Goal: Communication & Community: Connect with others

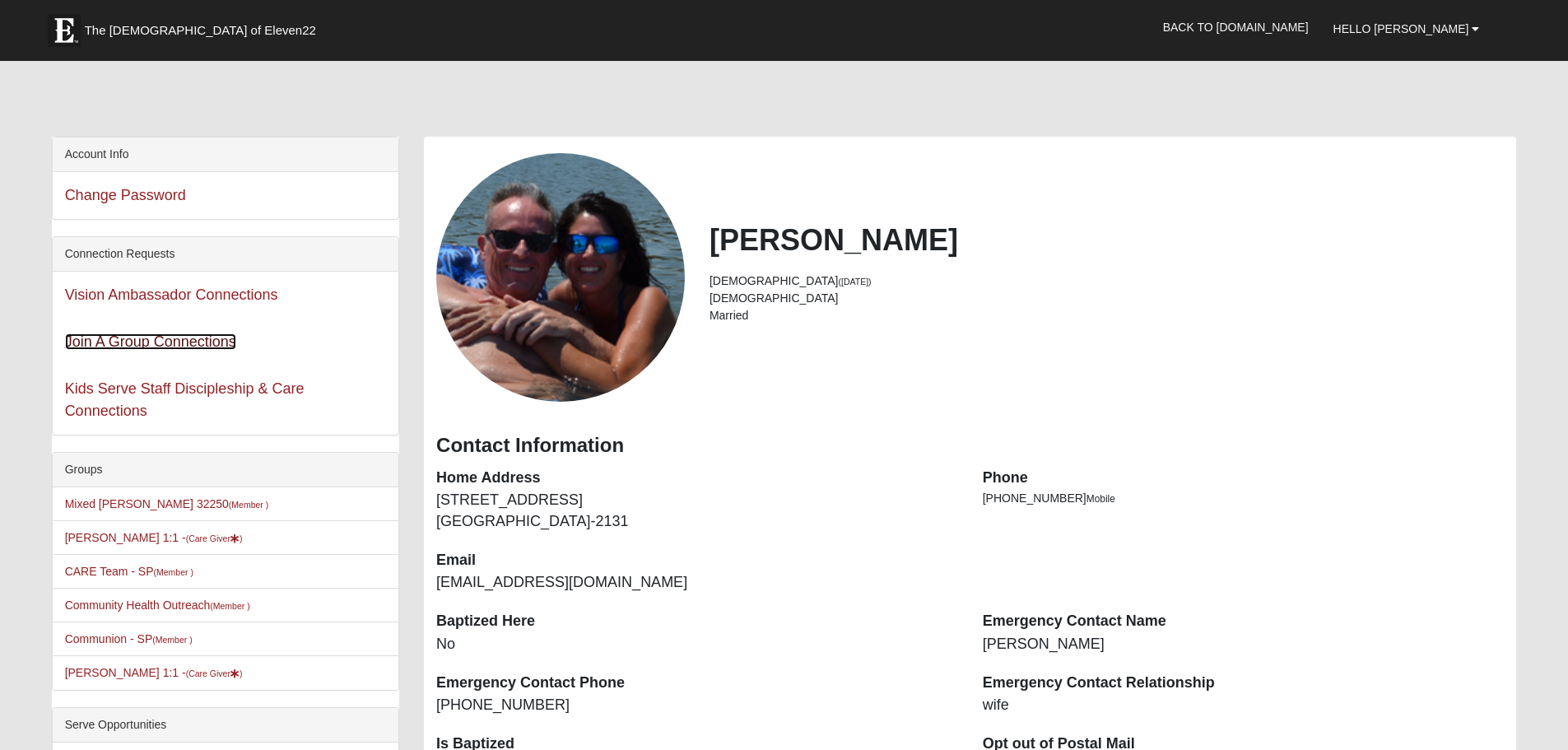
click at [157, 344] on link "Join A Group Connections" at bounding box center [150, 341] width 171 height 16
click at [224, 291] on link "Vision Ambassador Connections" at bounding box center [172, 294] width 213 height 16
click at [1259, 15] on link "Back to [DOMAIN_NAME]" at bounding box center [1236, 27] width 171 height 41
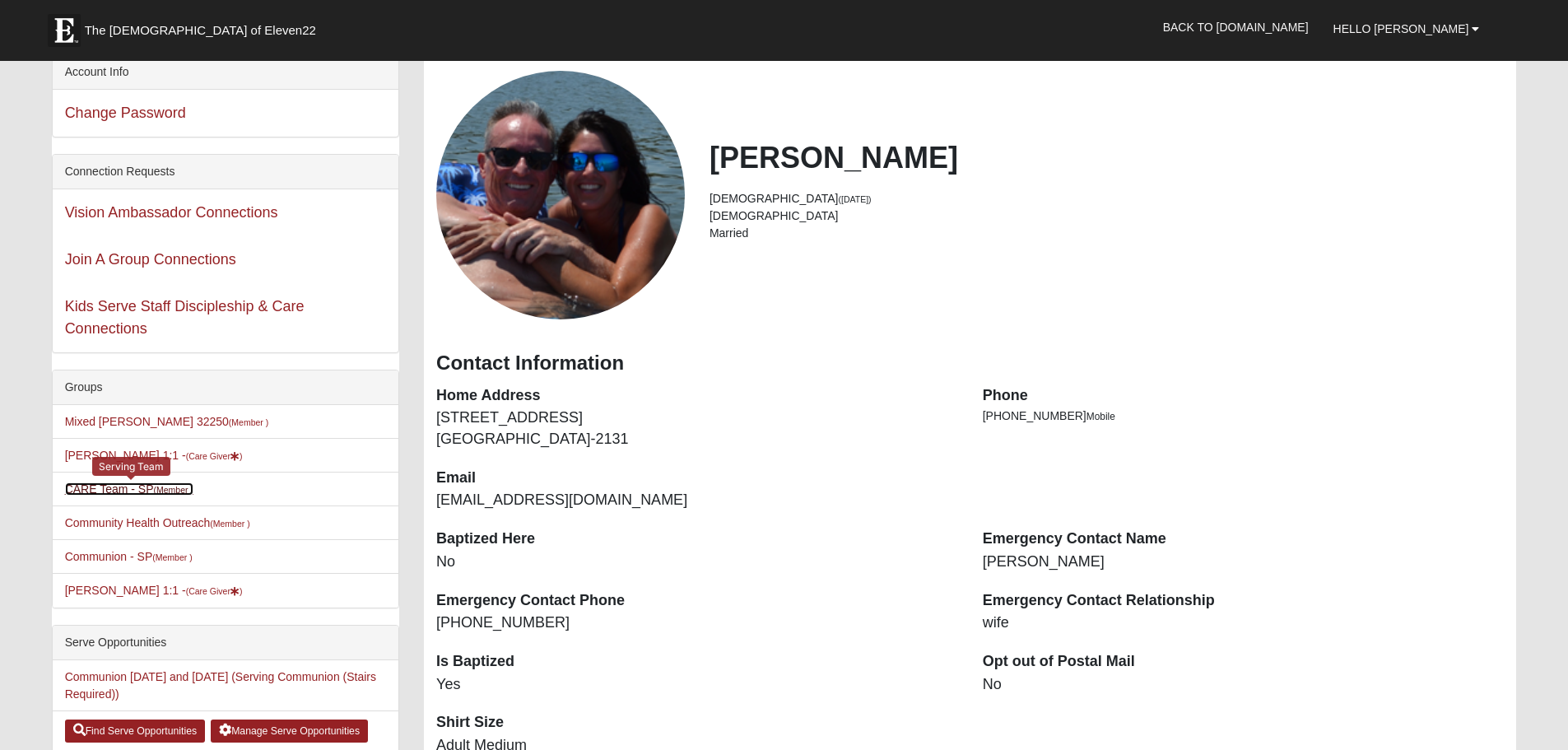
click at [109, 486] on link "CARE Team - SP (Member )" at bounding box center [130, 488] width 129 height 13
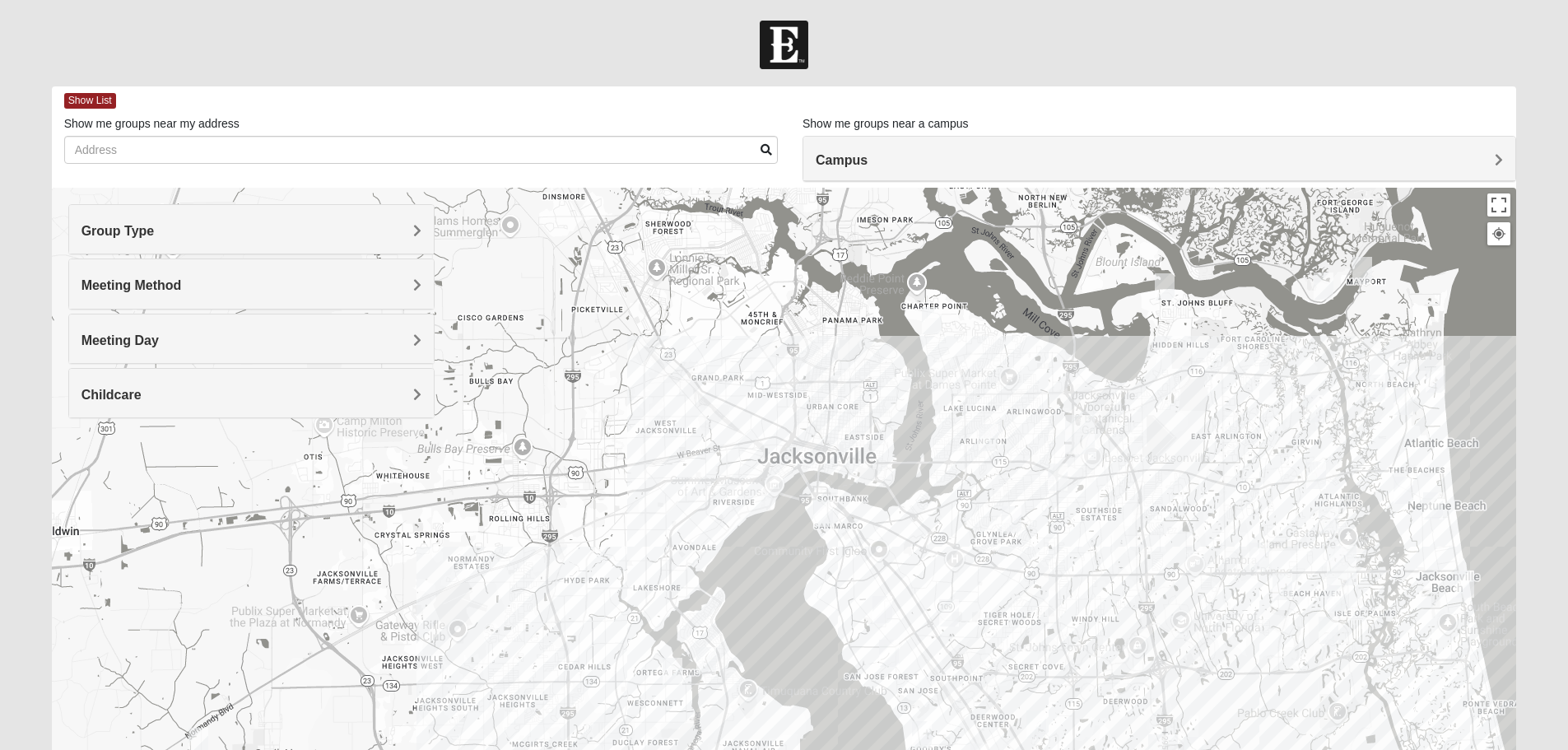
drag, startPoint x: 405, startPoint y: 490, endPoint x: 982, endPoint y: 560, distance: 581.2
click at [982, 560] on div at bounding box center [784, 517] width 1465 height 658
click at [719, 533] on div at bounding box center [784, 517] width 1465 height 658
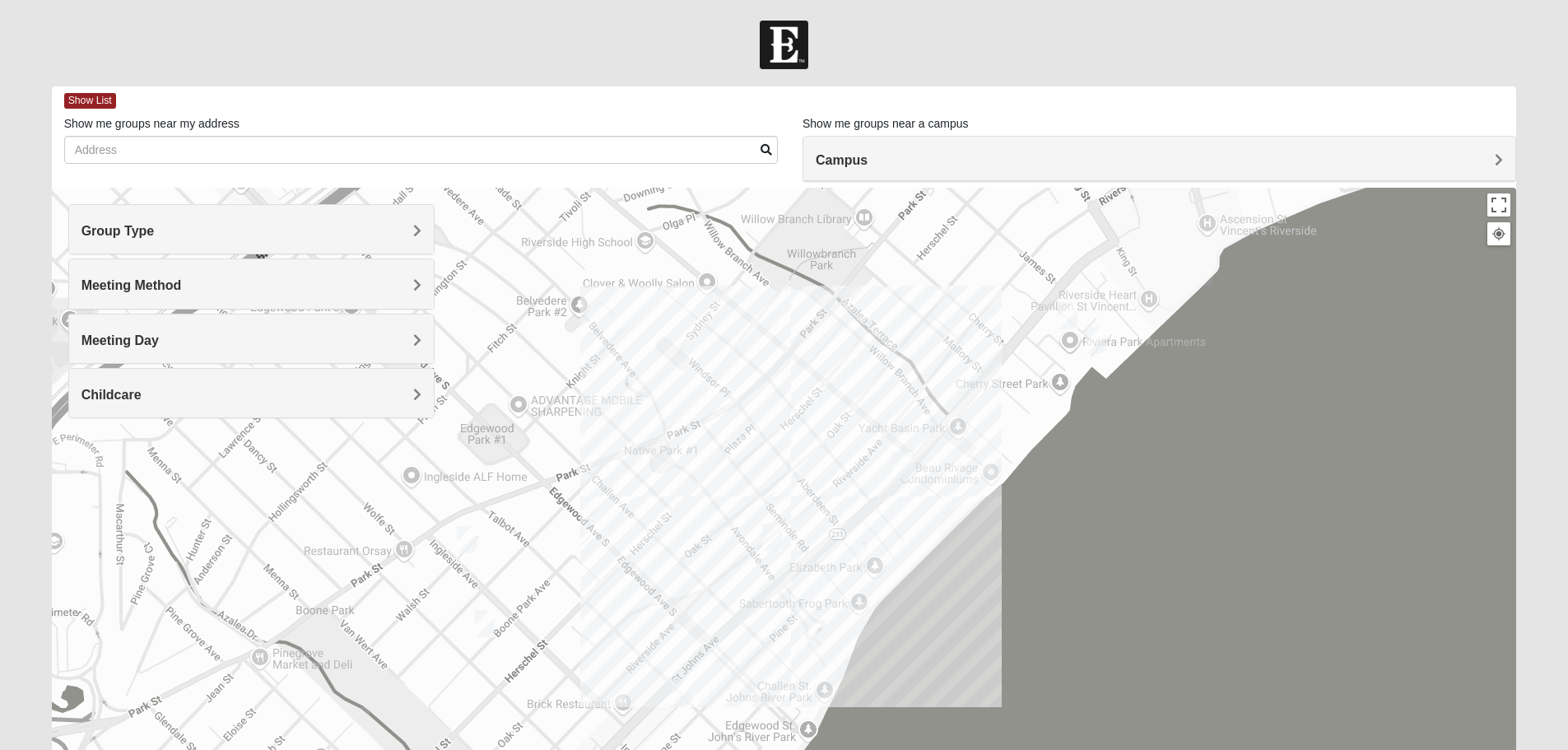
click at [494, 624] on img "Mens Duncil 32205" at bounding box center [485, 623] width 20 height 27
